Goal: Information Seeking & Learning: Learn about a topic

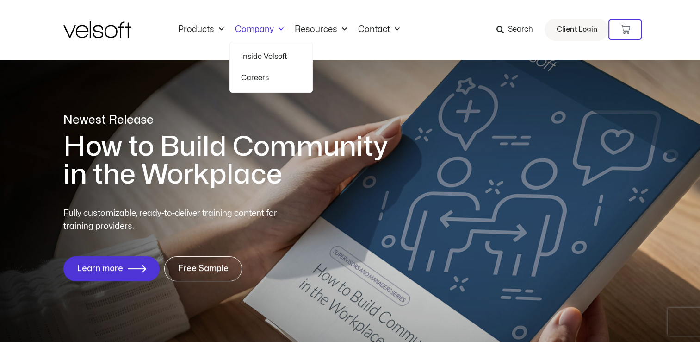
click at [274, 27] on span "Menu" at bounding box center [279, 29] width 10 height 15
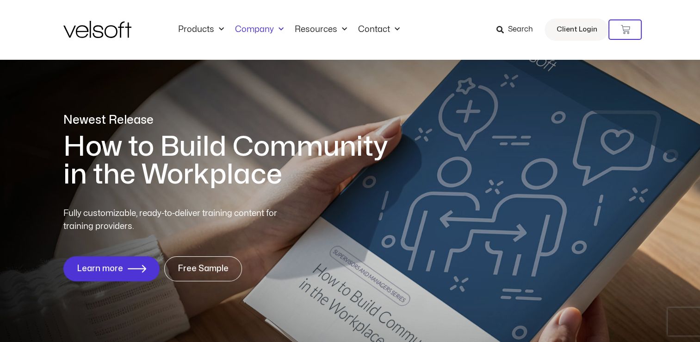
click at [274, 27] on span "Menu" at bounding box center [279, 29] width 10 height 15
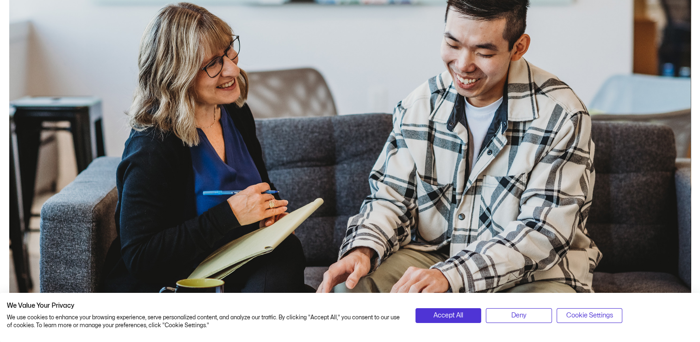
scroll to position [278, 0]
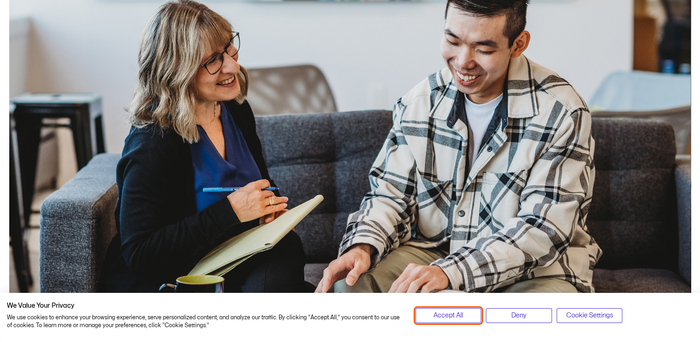
click at [456, 312] on span "Accept All" at bounding box center [449, 315] width 30 height 10
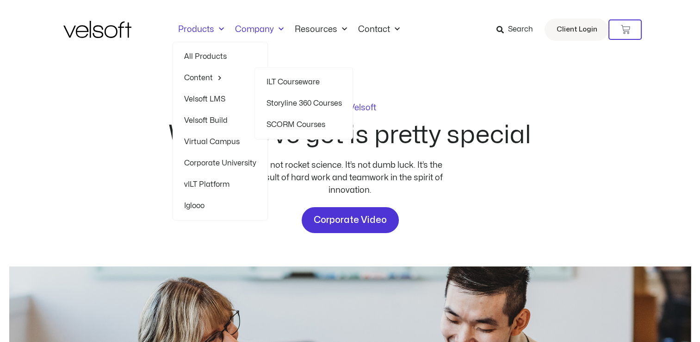
click at [210, 77] on link "Content" at bounding box center [220, 77] width 72 height 21
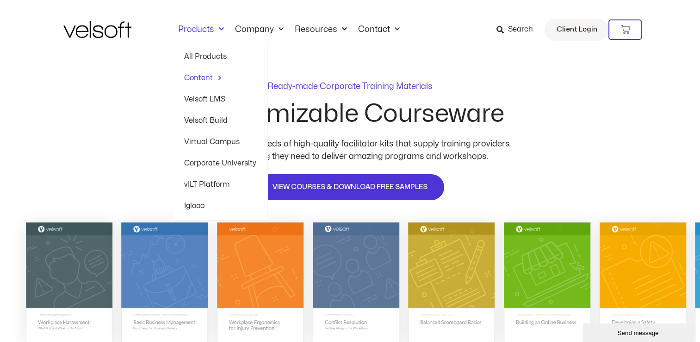
click at [210, 97] on link "Velsoft LMS" at bounding box center [220, 98] width 72 height 21
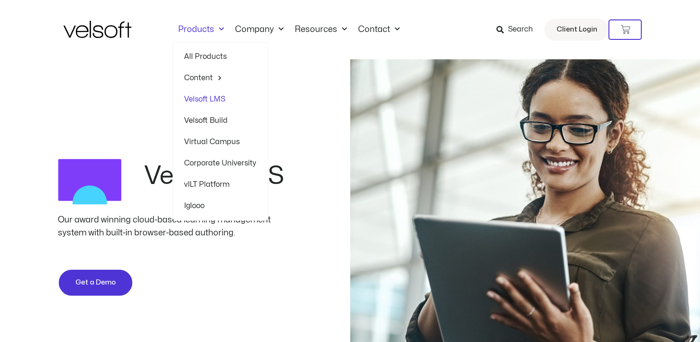
click at [211, 121] on link "Velsoft Build" at bounding box center [220, 120] width 72 height 21
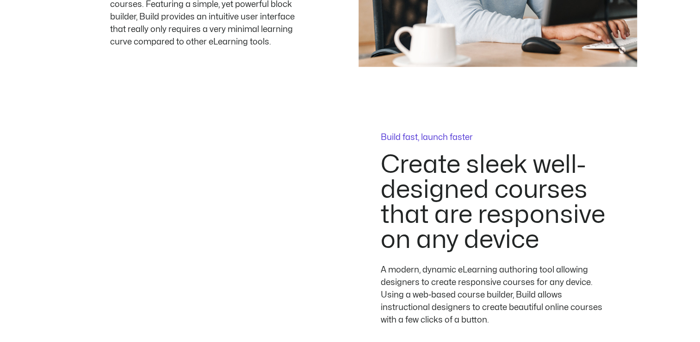
scroll to position [1204, 0]
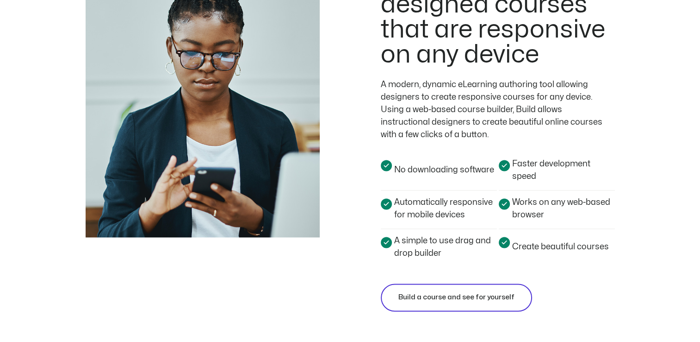
click at [432, 301] on span "Build a course and see for yourself" at bounding box center [457, 297] width 116 height 11
